Goal: Task Accomplishment & Management: Use online tool/utility

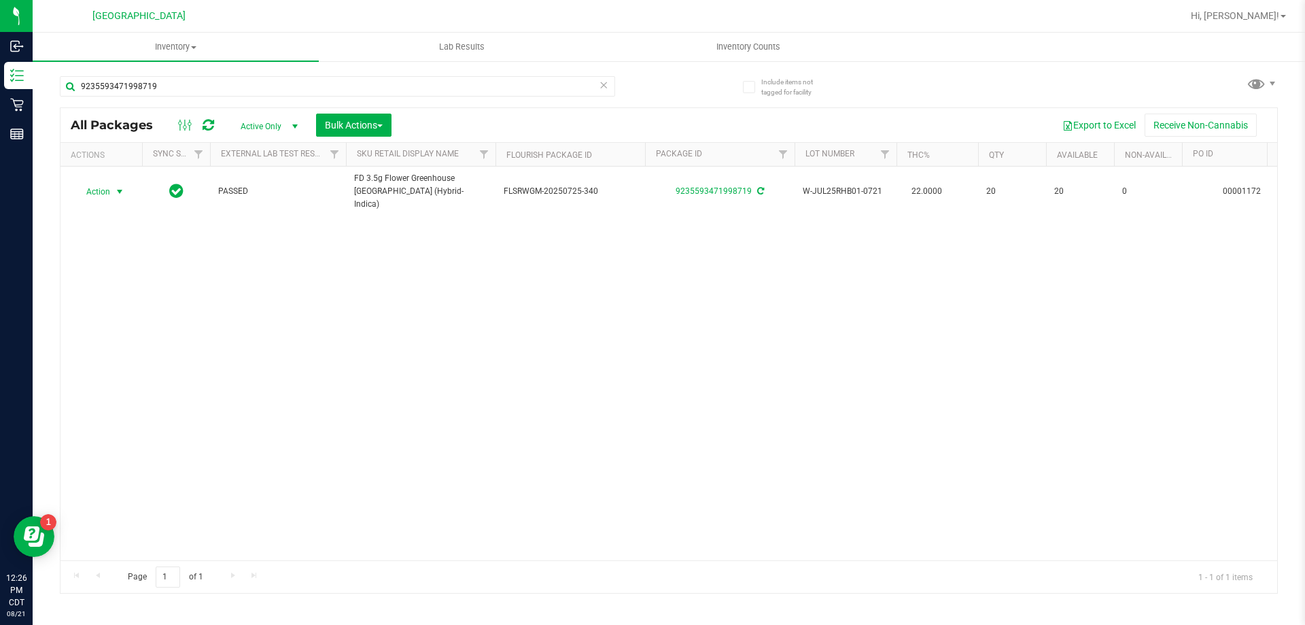
click at [606, 83] on icon at bounding box center [604, 84] width 10 height 16
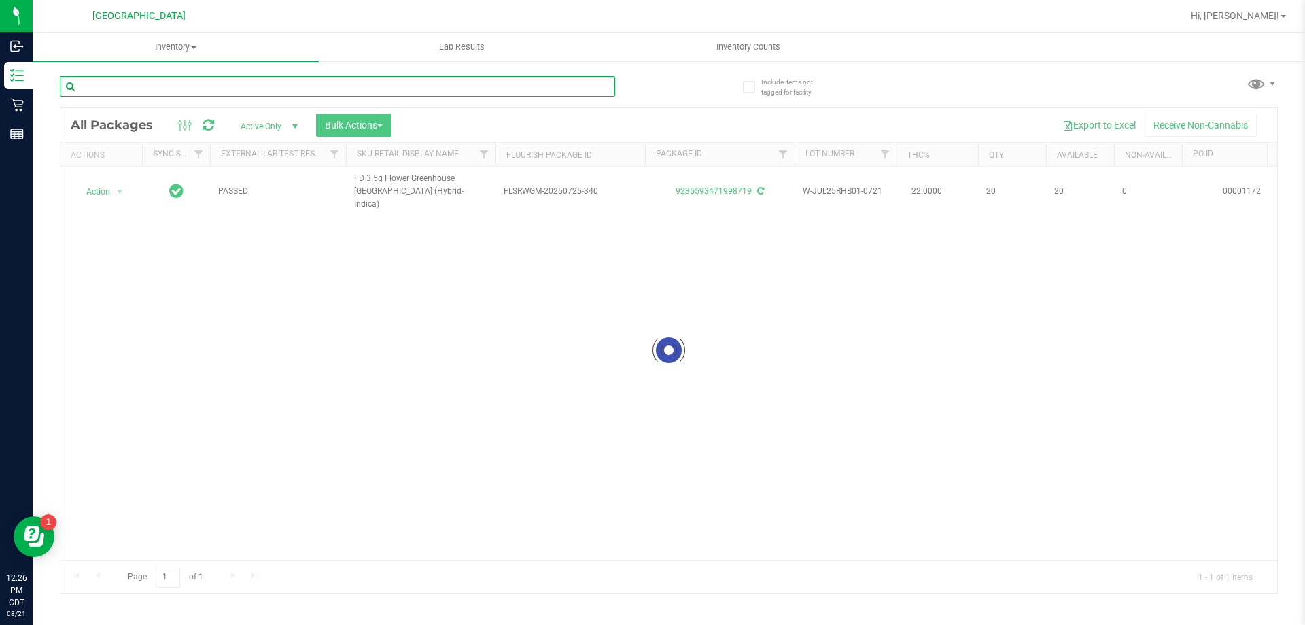
click at [589, 85] on input "text" at bounding box center [337, 86] width 555 height 20
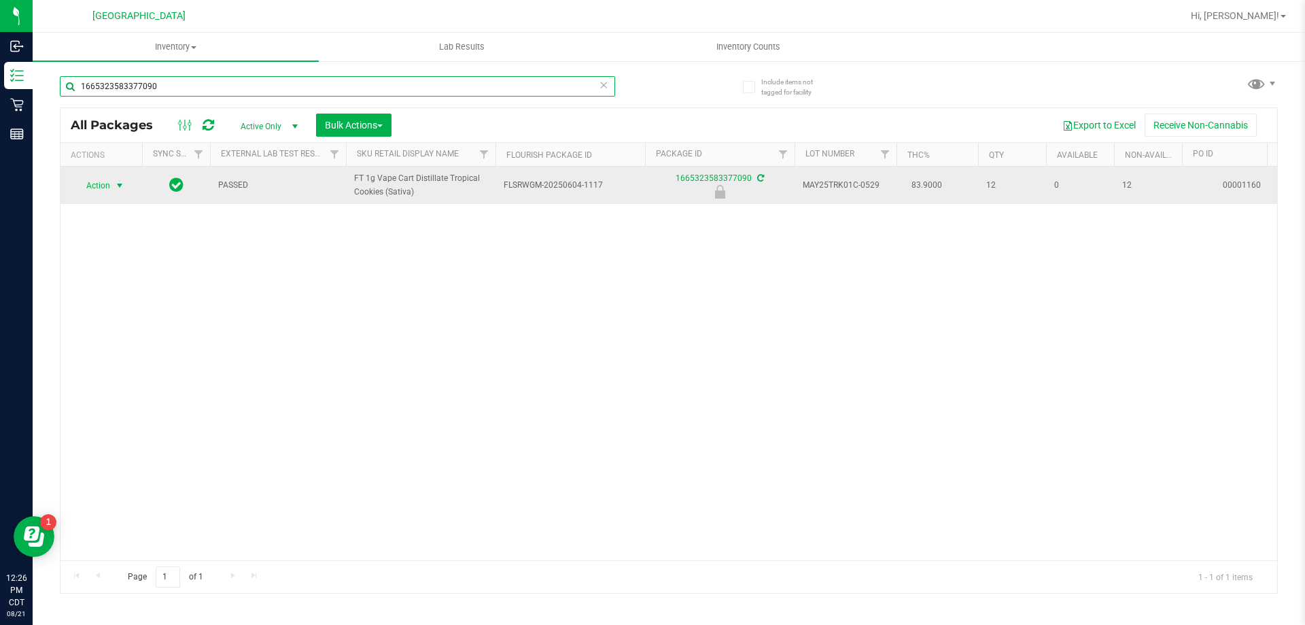
type input "1665323583377090"
click at [103, 184] on span "Action" at bounding box center [92, 185] width 37 height 19
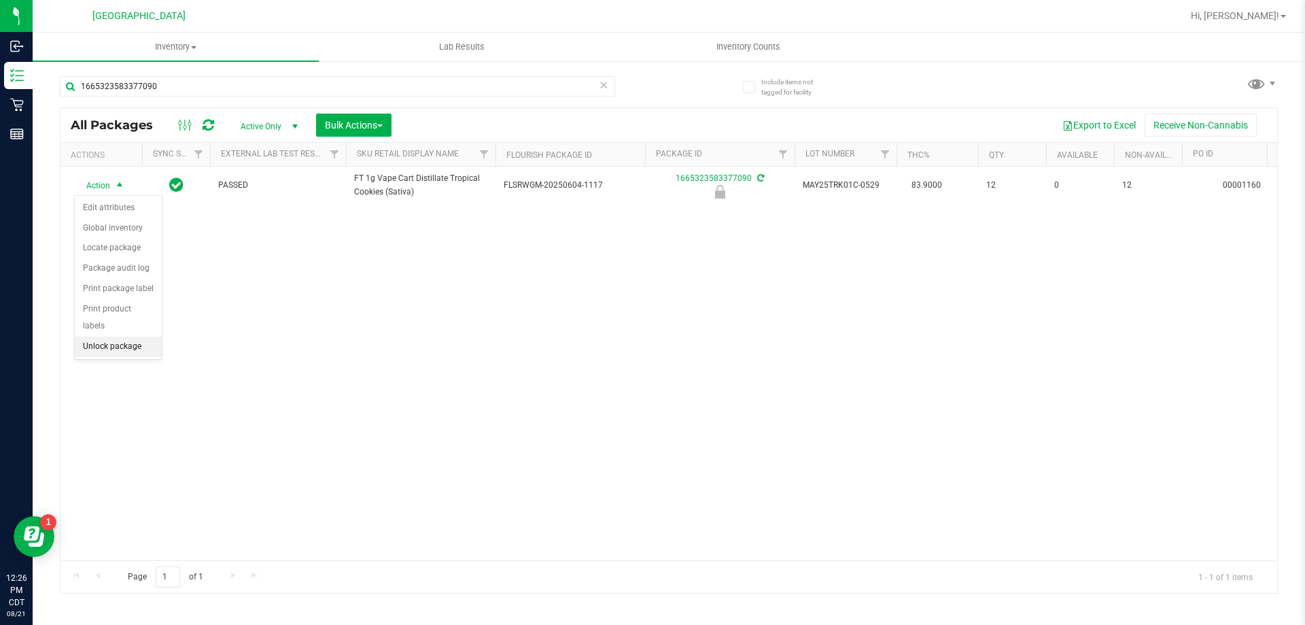
click at [109, 336] on li "Unlock package" at bounding box center [118, 346] width 87 height 20
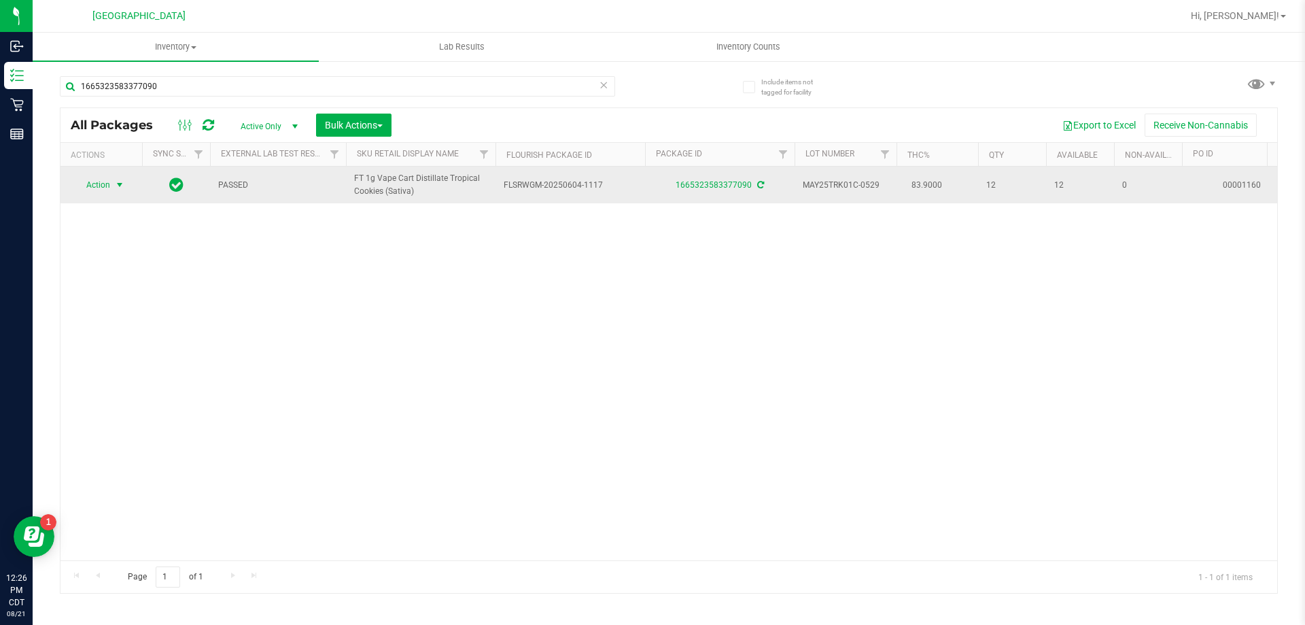
click at [122, 180] on span "select" at bounding box center [119, 184] width 11 height 11
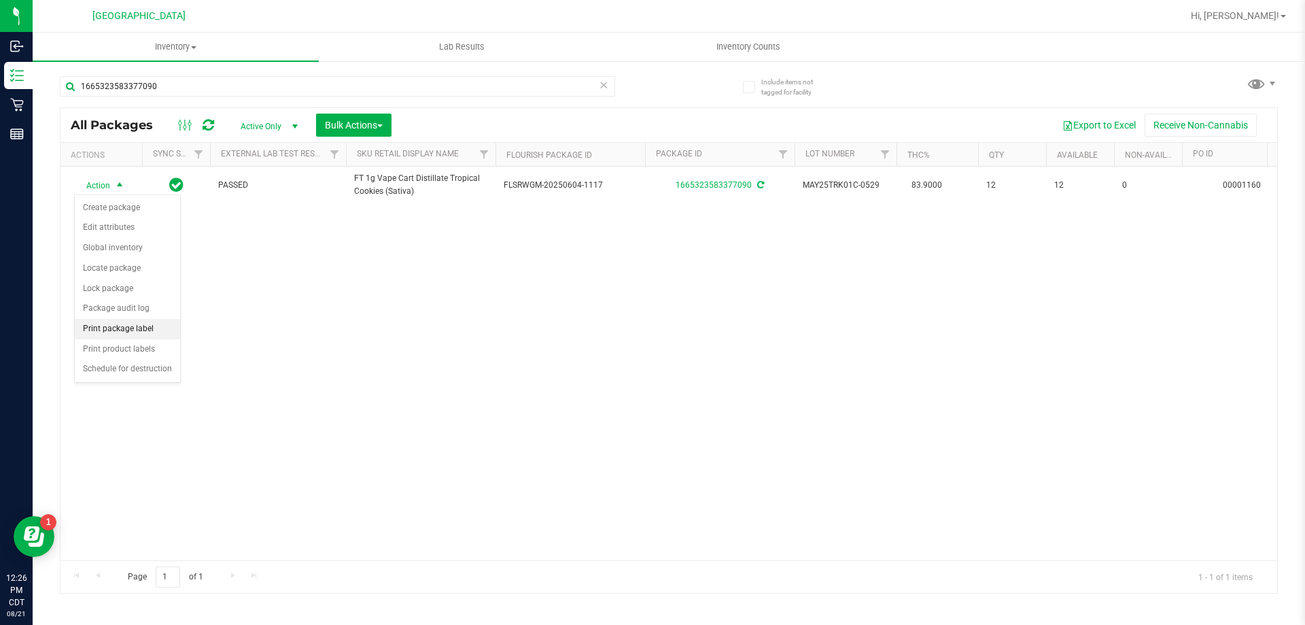
click at [162, 324] on li "Print package label" at bounding box center [127, 329] width 105 height 20
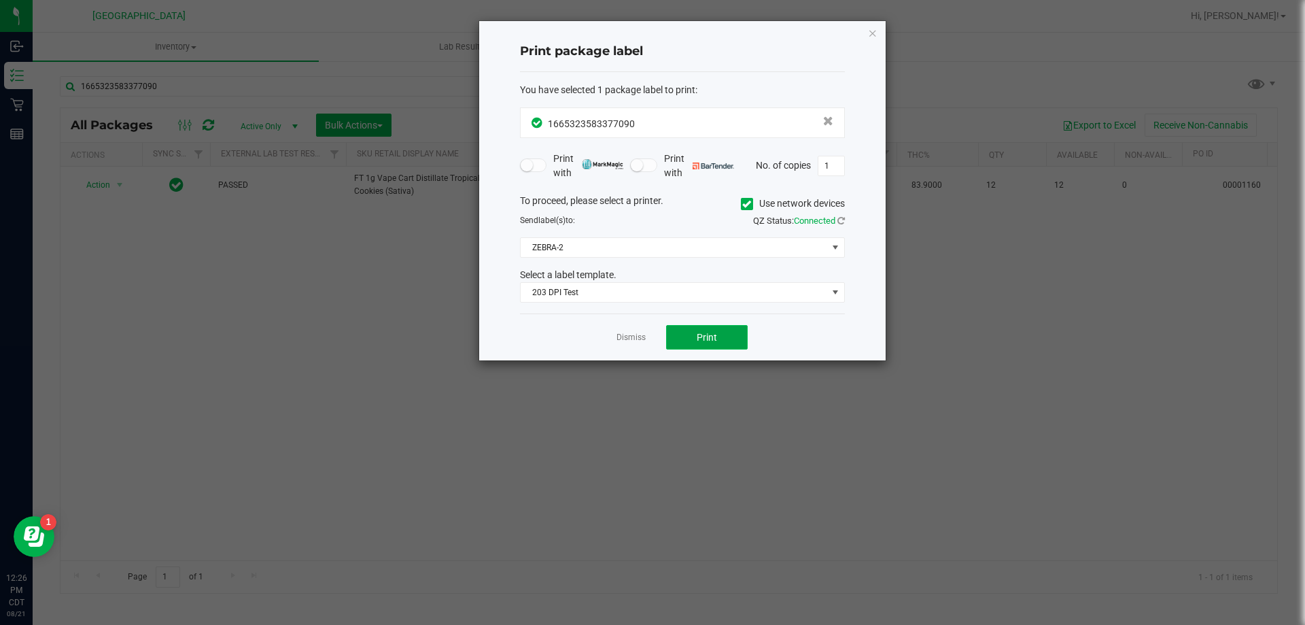
click at [698, 334] on span "Print" at bounding box center [707, 337] width 20 height 11
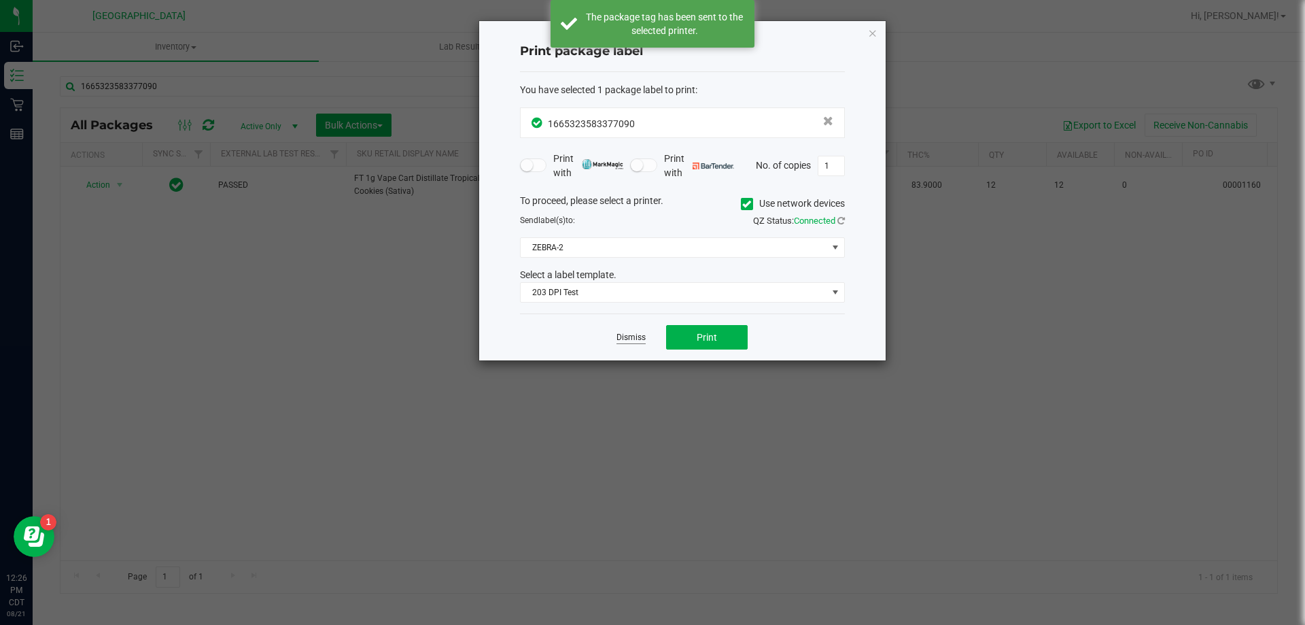
click at [617, 337] on link "Dismiss" at bounding box center [630, 338] width 29 height 12
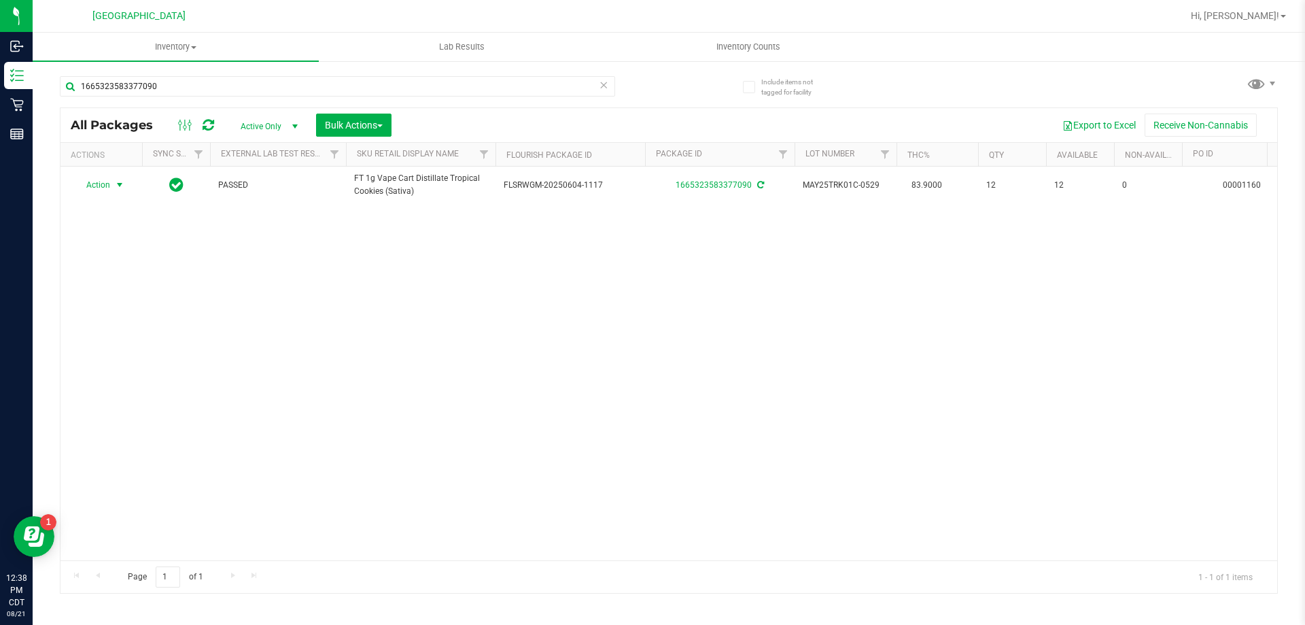
click at [606, 86] on icon at bounding box center [604, 84] width 10 height 16
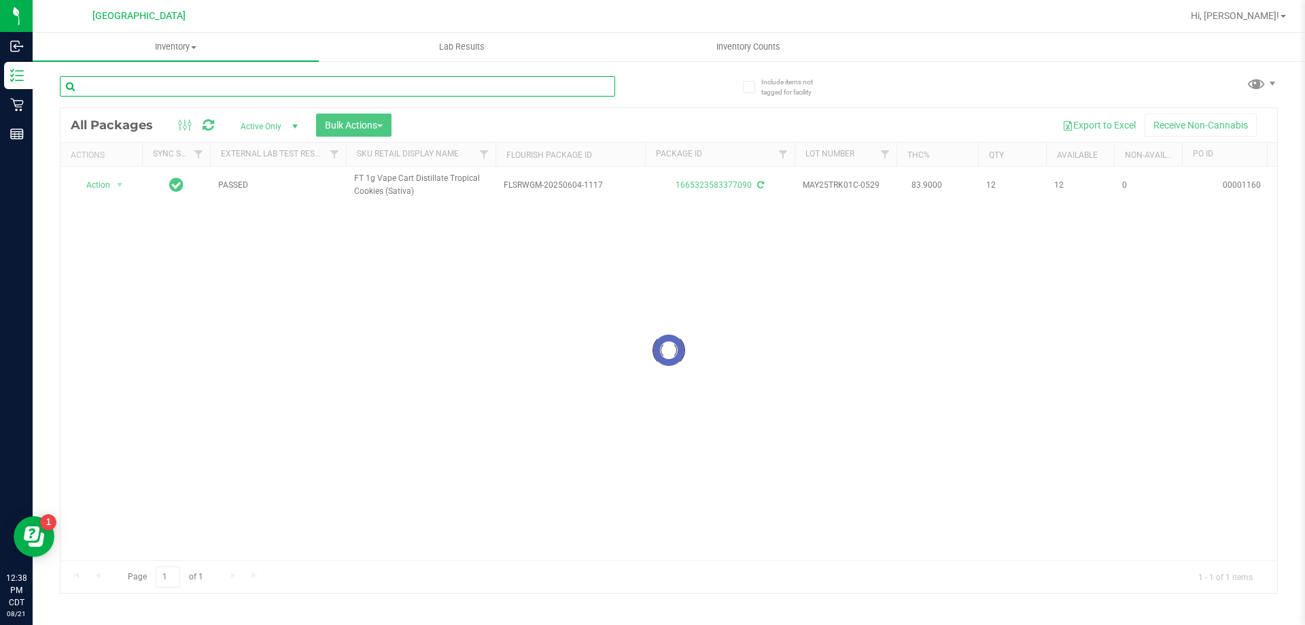
click at [578, 86] on input "text" at bounding box center [337, 86] width 555 height 20
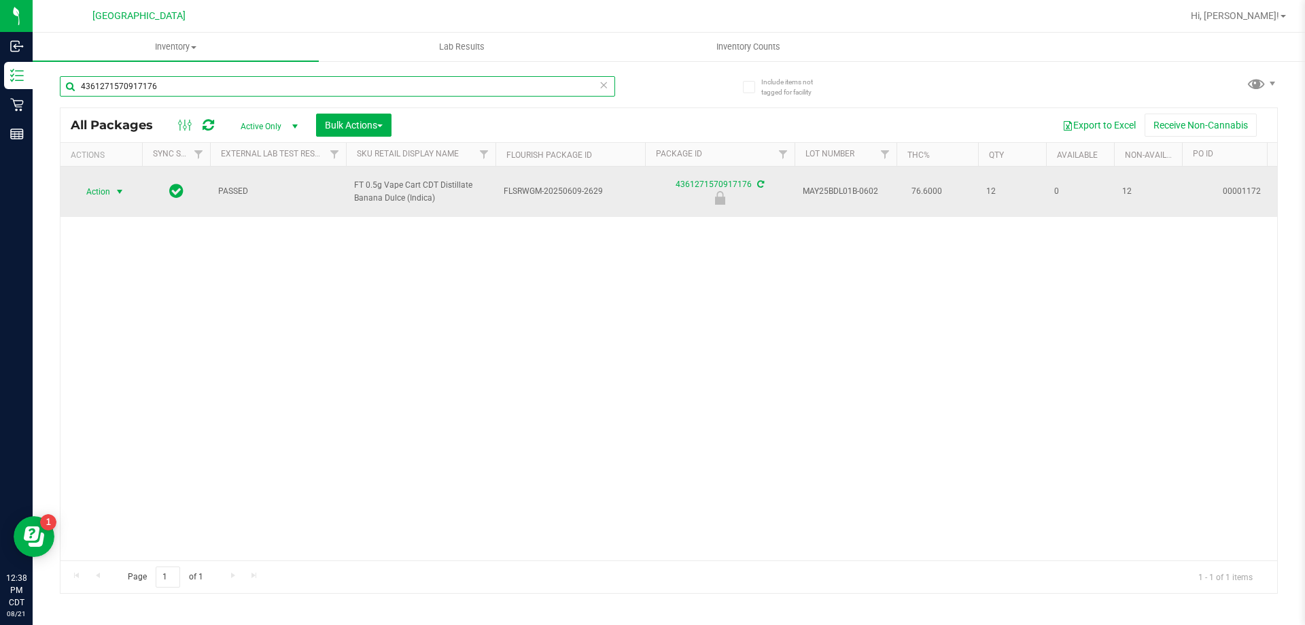
type input "4361271570917176"
click at [113, 196] on span "select" at bounding box center [119, 191] width 17 height 19
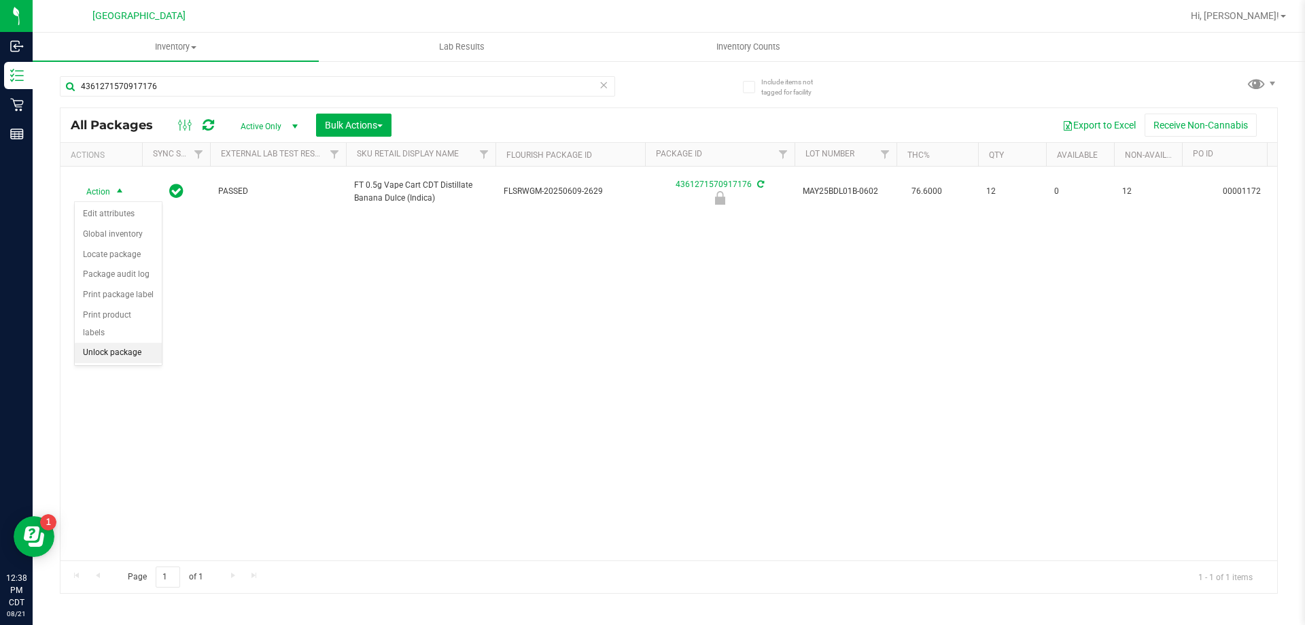
click at [130, 343] on li "Unlock package" at bounding box center [118, 353] width 87 height 20
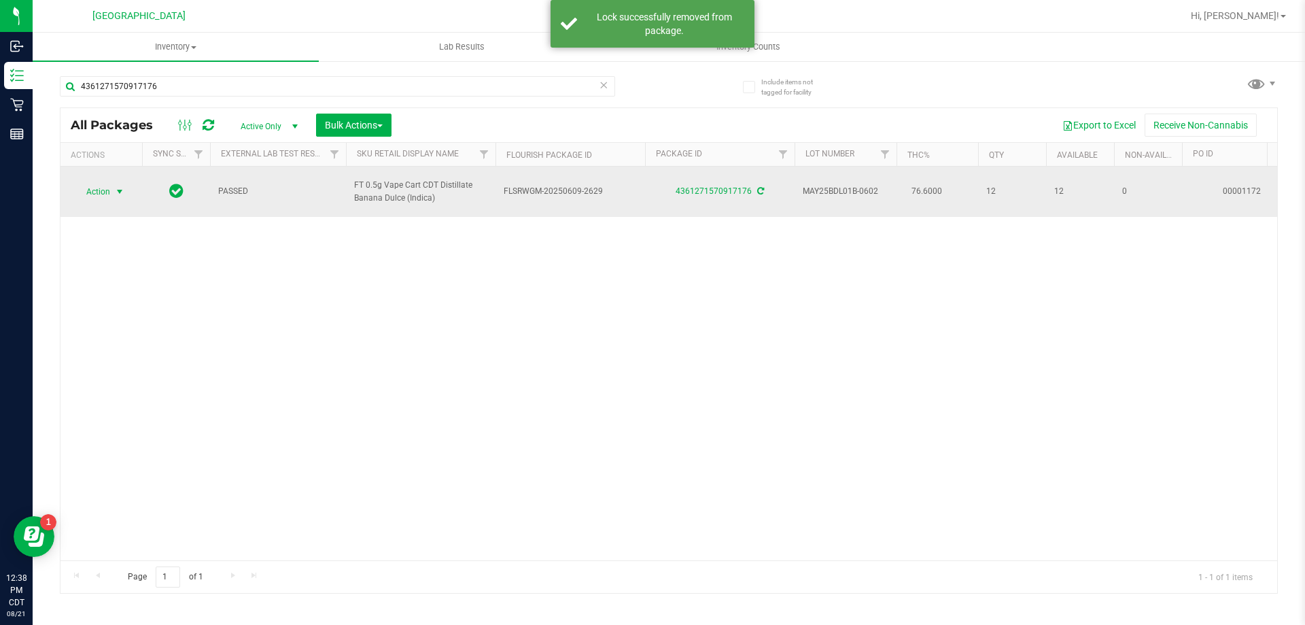
click at [99, 196] on span "Action" at bounding box center [92, 191] width 37 height 19
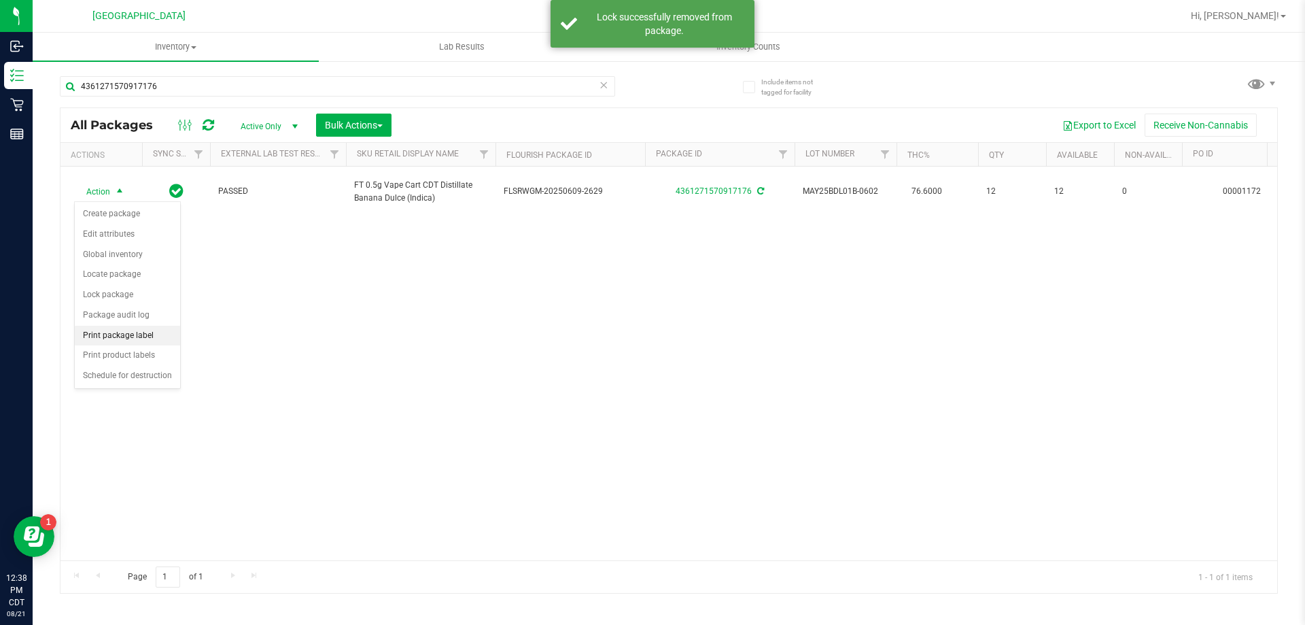
click at [119, 336] on li "Print package label" at bounding box center [127, 336] width 105 height 20
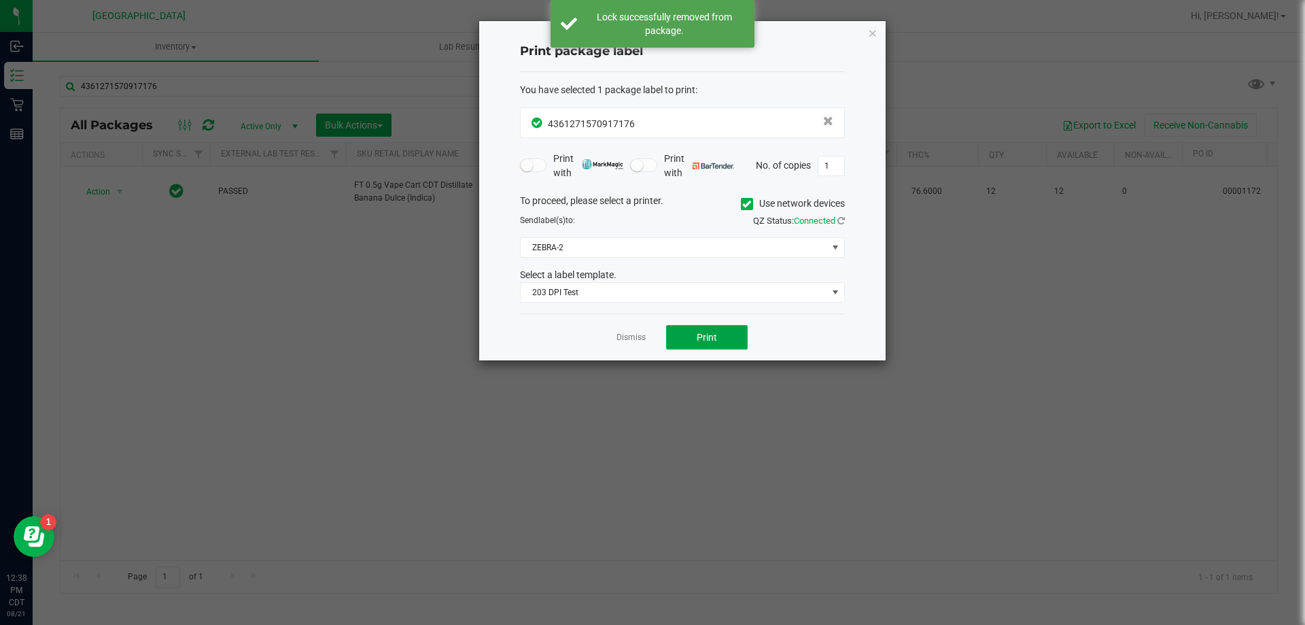
click at [702, 334] on span "Print" at bounding box center [707, 337] width 20 height 11
click at [625, 334] on link "Dismiss" at bounding box center [630, 338] width 29 height 12
